Goal: Task Accomplishment & Management: Complete application form

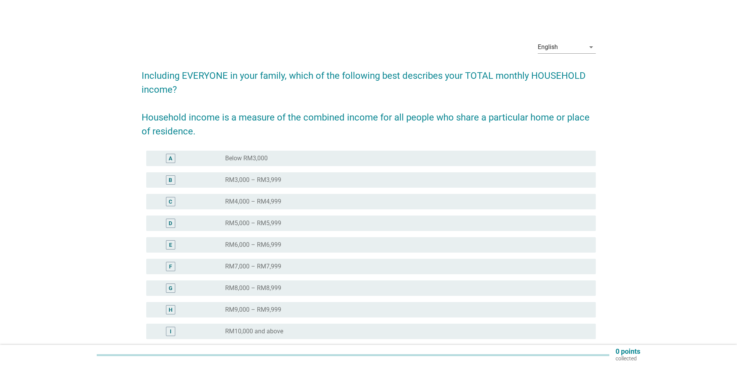
click at [298, 313] on div "radio_button_unchecked RM9,000 – RM9,999" at bounding box center [404, 310] width 358 height 8
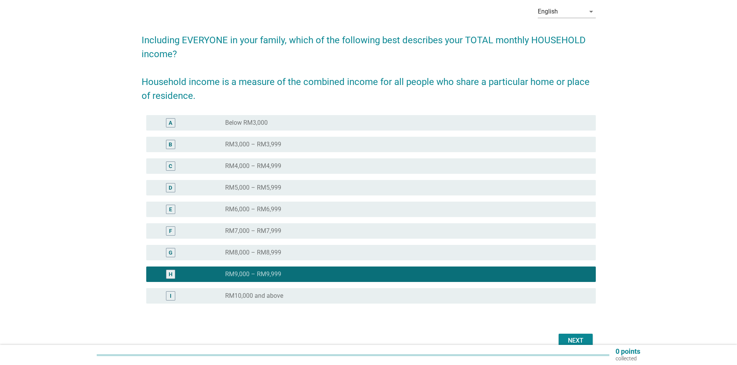
scroll to position [75, 0]
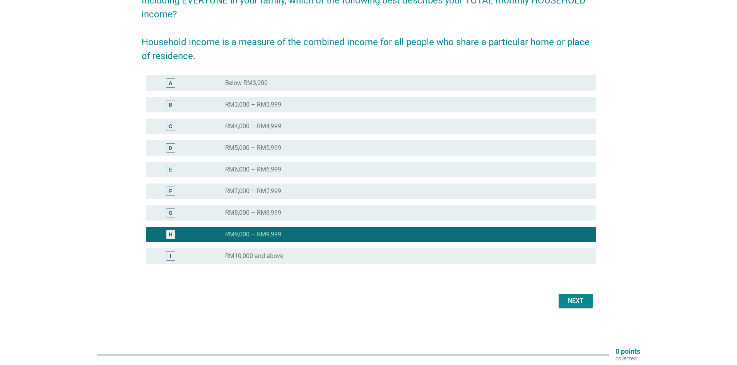
click at [586, 298] on button "Next" at bounding box center [575, 301] width 34 height 14
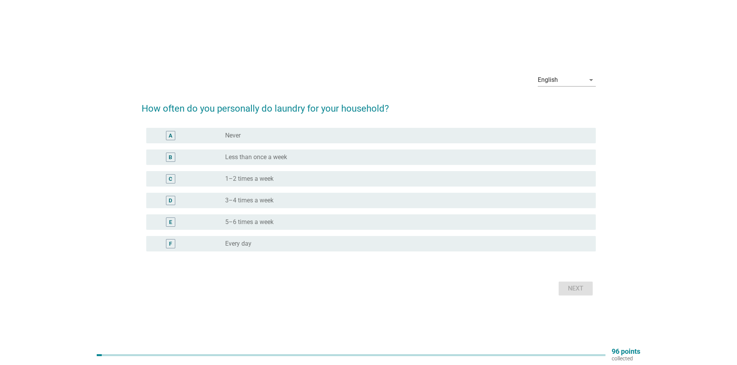
click at [280, 199] on div "radio_button_unchecked 3–4 times a week" at bounding box center [404, 201] width 358 height 8
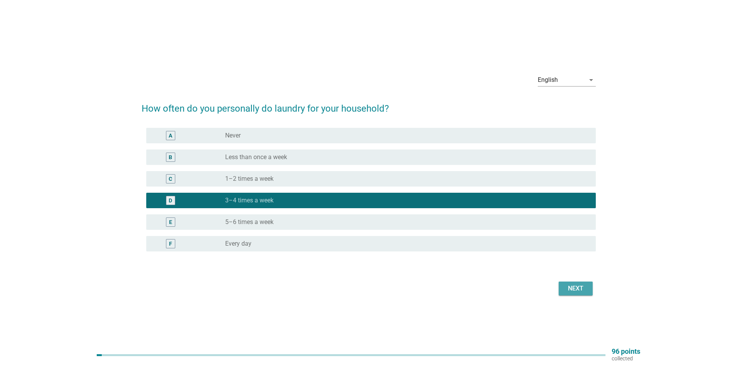
click at [570, 285] on div "Next" at bounding box center [575, 288] width 22 height 9
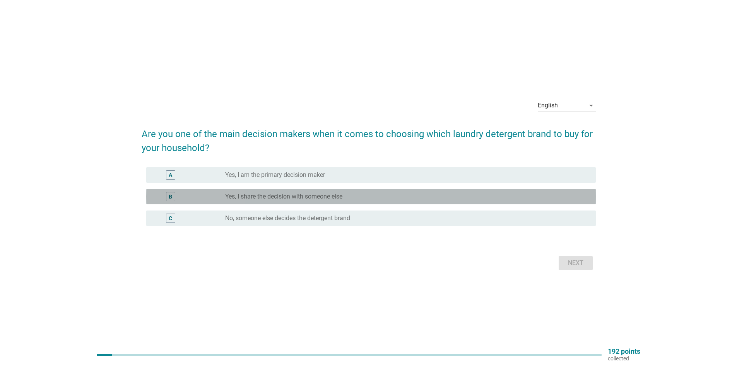
click at [259, 195] on label "Yes, I share the decision with someone else" at bounding box center [283, 197] width 117 height 8
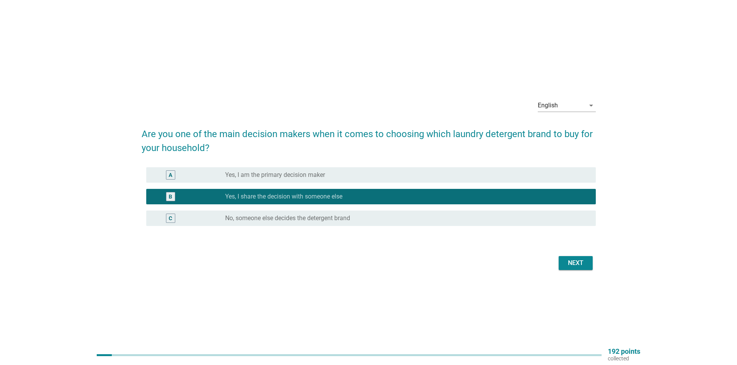
click at [570, 252] on form "Are you one of the main decision makers when it comes to choosing which laundry…" at bounding box center [369, 195] width 454 height 153
click at [570, 259] on div "Next" at bounding box center [575, 263] width 22 height 9
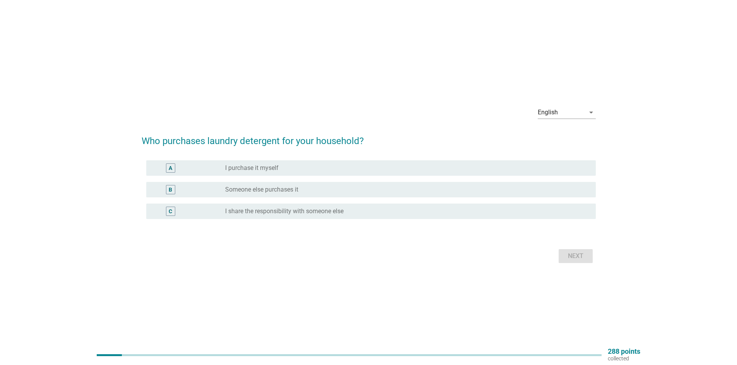
click at [320, 162] on div "A radio_button_unchecked I purchase it myself" at bounding box center [370, 167] width 449 height 15
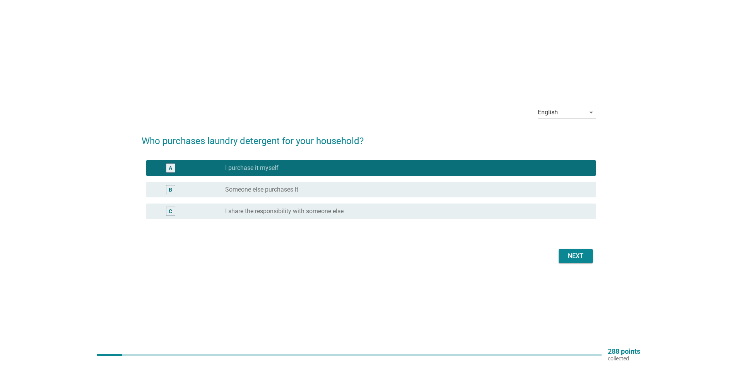
click at [579, 255] on div "Next" at bounding box center [575, 256] width 22 height 9
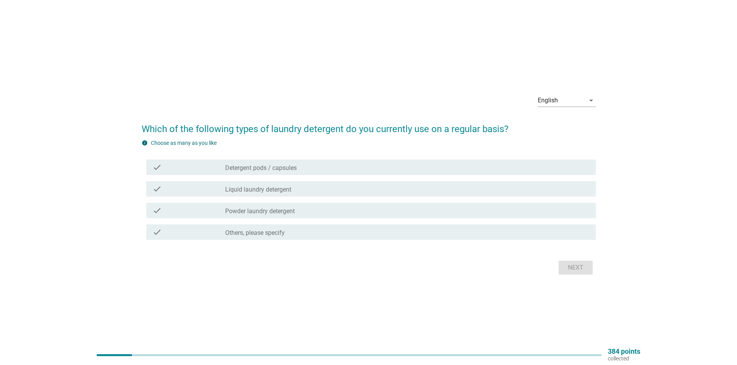
click at [343, 169] on div "check_box_outline_blank Detergent pods / capsules" at bounding box center [407, 167] width 364 height 9
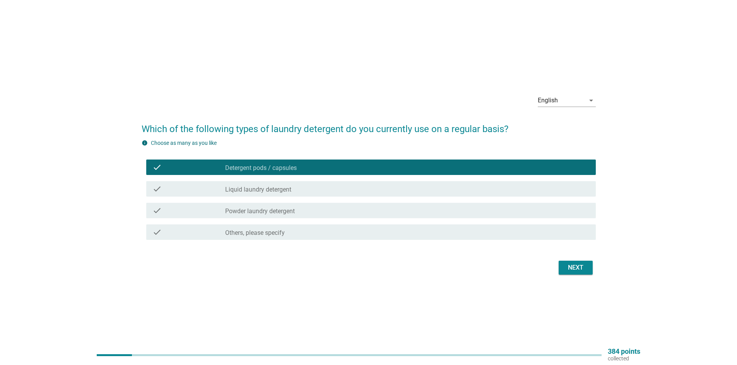
click at [336, 182] on div "check check_box_outline_blank Liquid laundry detergent" at bounding box center [370, 188] width 449 height 15
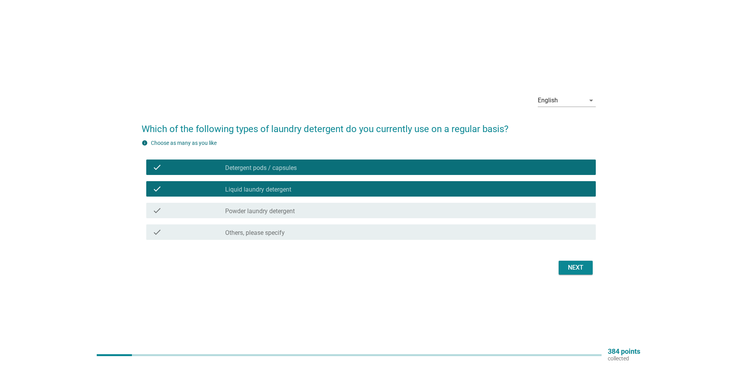
click at [335, 207] on div "check_box_outline_blank Powder laundry detergent" at bounding box center [407, 210] width 364 height 9
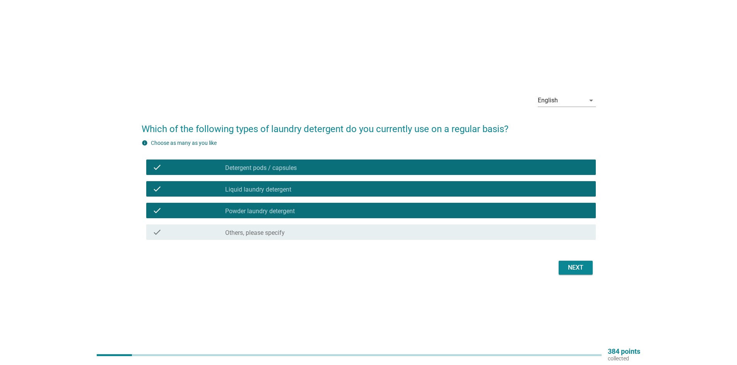
click at [575, 269] on div "Next" at bounding box center [575, 267] width 22 height 9
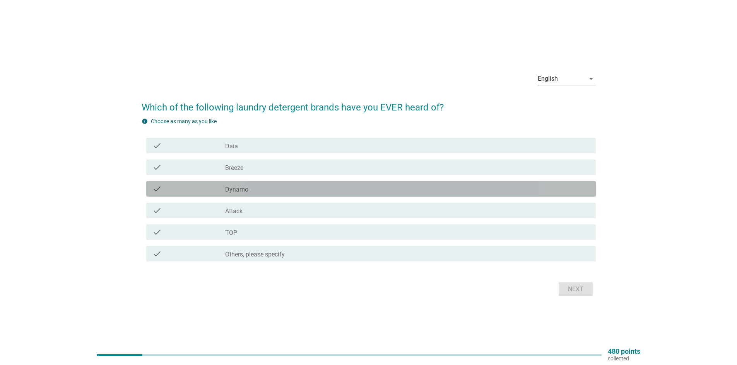
click at [271, 187] on div "check_box_outline_blank Dynamo" at bounding box center [407, 188] width 364 height 9
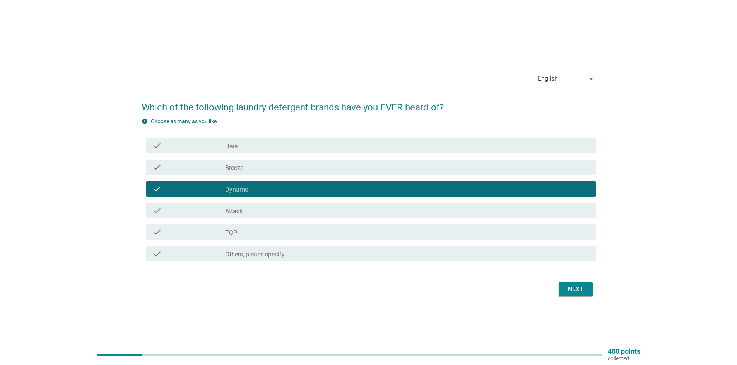
click at [272, 226] on div "check check_box_outline_blank TOP" at bounding box center [370, 232] width 449 height 15
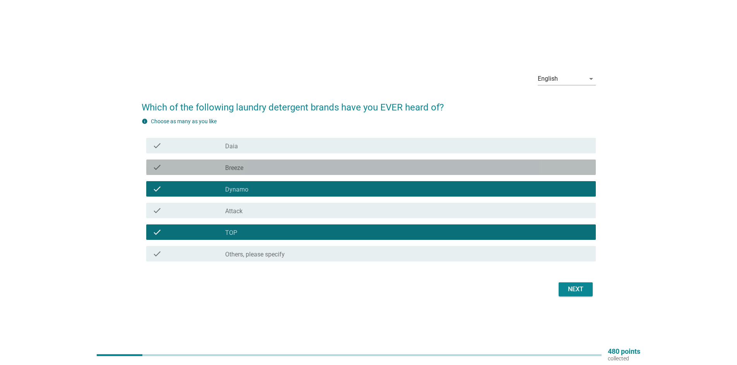
click at [249, 166] on div "check_box_outline_blank Breeze" at bounding box center [407, 167] width 364 height 9
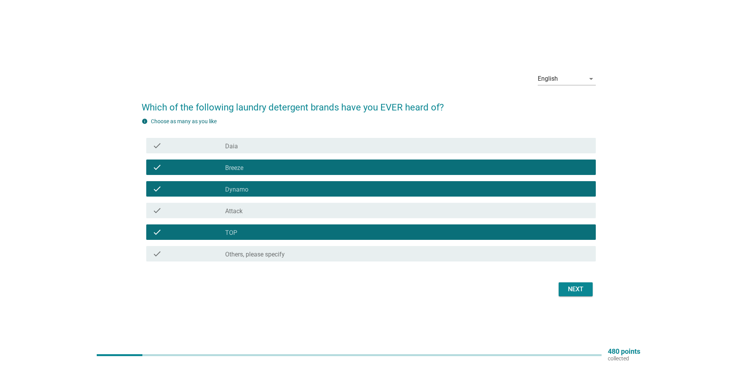
click at [568, 290] on div "Next" at bounding box center [575, 289] width 22 height 9
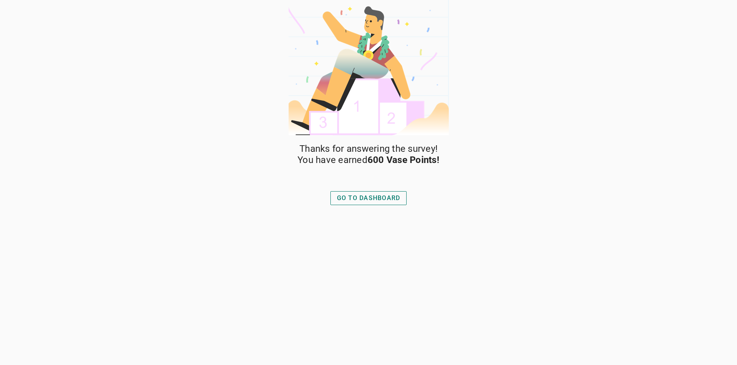
click at [373, 199] on div "GO TO DASHBOARD" at bounding box center [368, 198] width 63 height 9
